Goal: Task Accomplishment & Management: Use online tool/utility

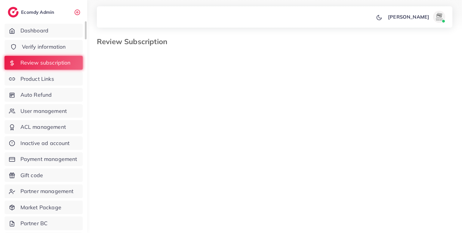
select select "*******"
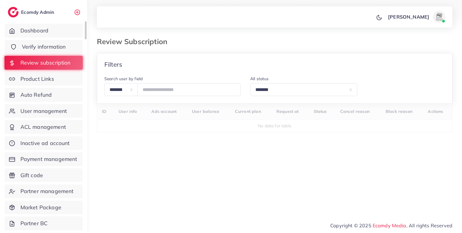
click at [71, 43] on link "Verify information" at bounding box center [44, 47] width 78 height 14
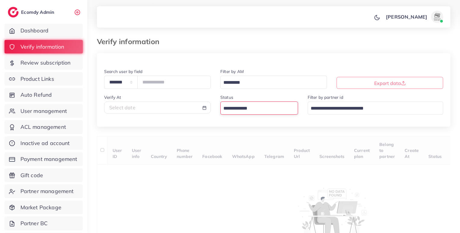
click at [263, 106] on input "Search for option" at bounding box center [255, 108] width 69 height 9
click at [246, 146] on div "**********" at bounding box center [273, 156] width 353 height 206
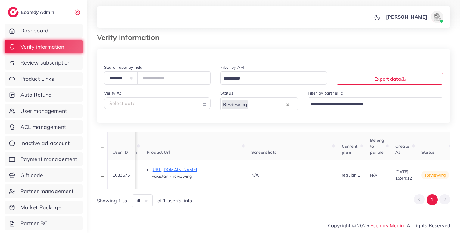
scroll to position [0, 356]
click at [241, 171] on p "[URL][DOMAIN_NAME]" at bounding box center [196, 169] width 90 height 7
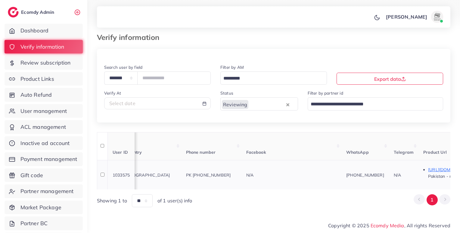
scroll to position [0, 0]
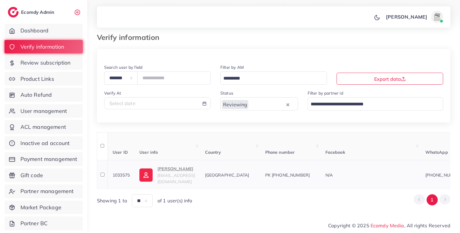
click at [310, 175] on span "PK [PHONE_NUMBER]" at bounding box center [287, 175] width 45 height 5
copy span "923086711478"
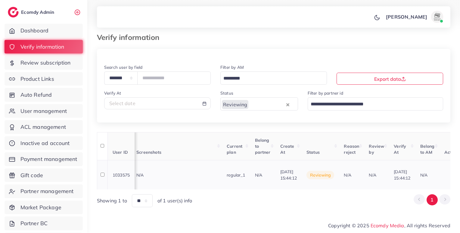
scroll to position [0, 515]
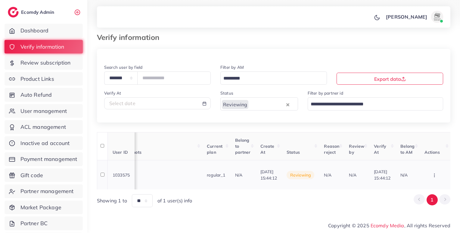
click at [432, 173] on icon "button" at bounding box center [434, 175] width 5 height 5
click at [417, 145] on span "Approve" at bounding box center [416, 144] width 20 height 6
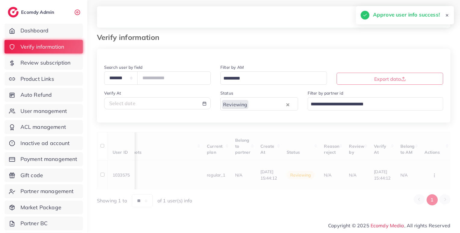
scroll to position [0, 113]
